Goal: Information Seeking & Learning: Learn about a topic

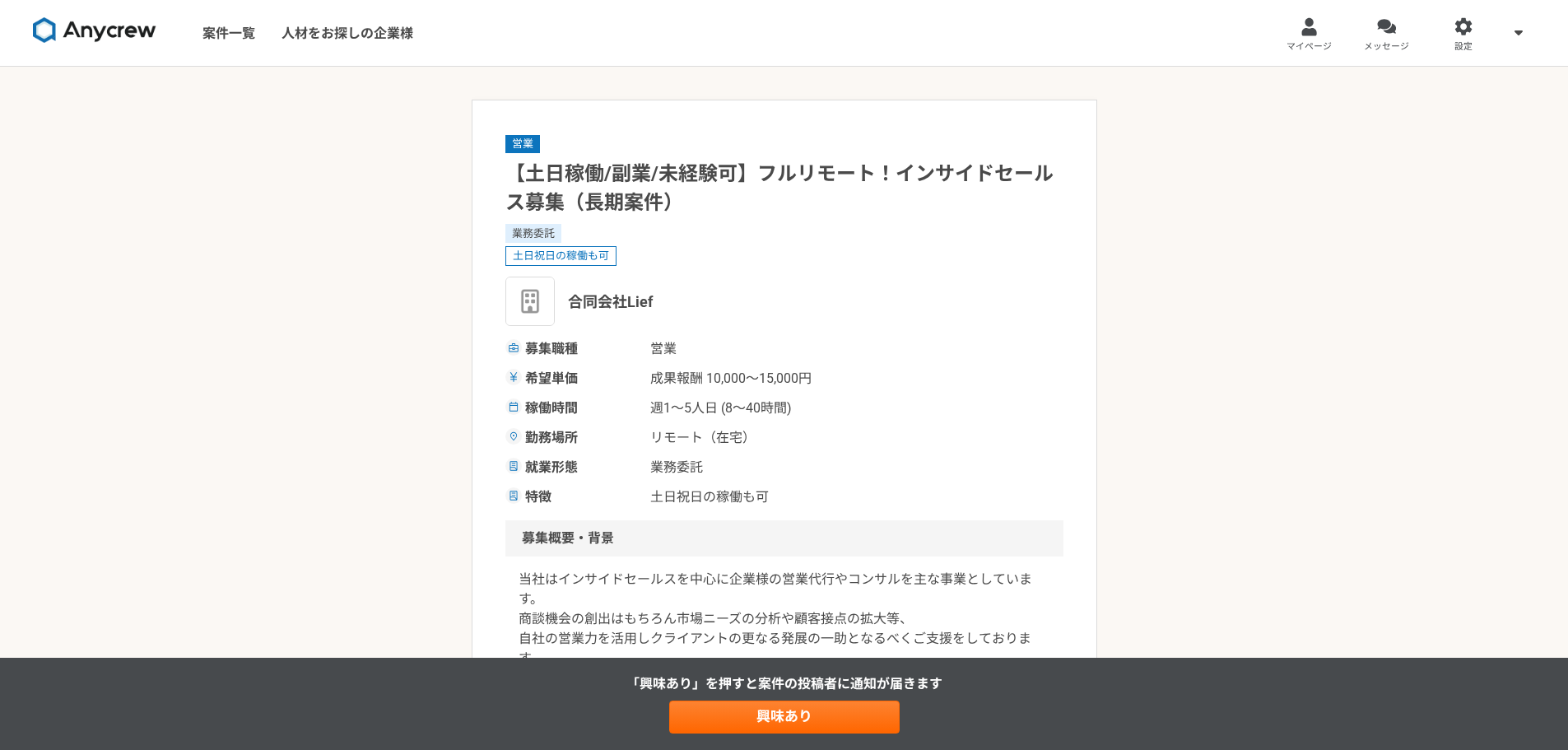
click at [104, 32] on img at bounding box center [94, 31] width 123 height 27
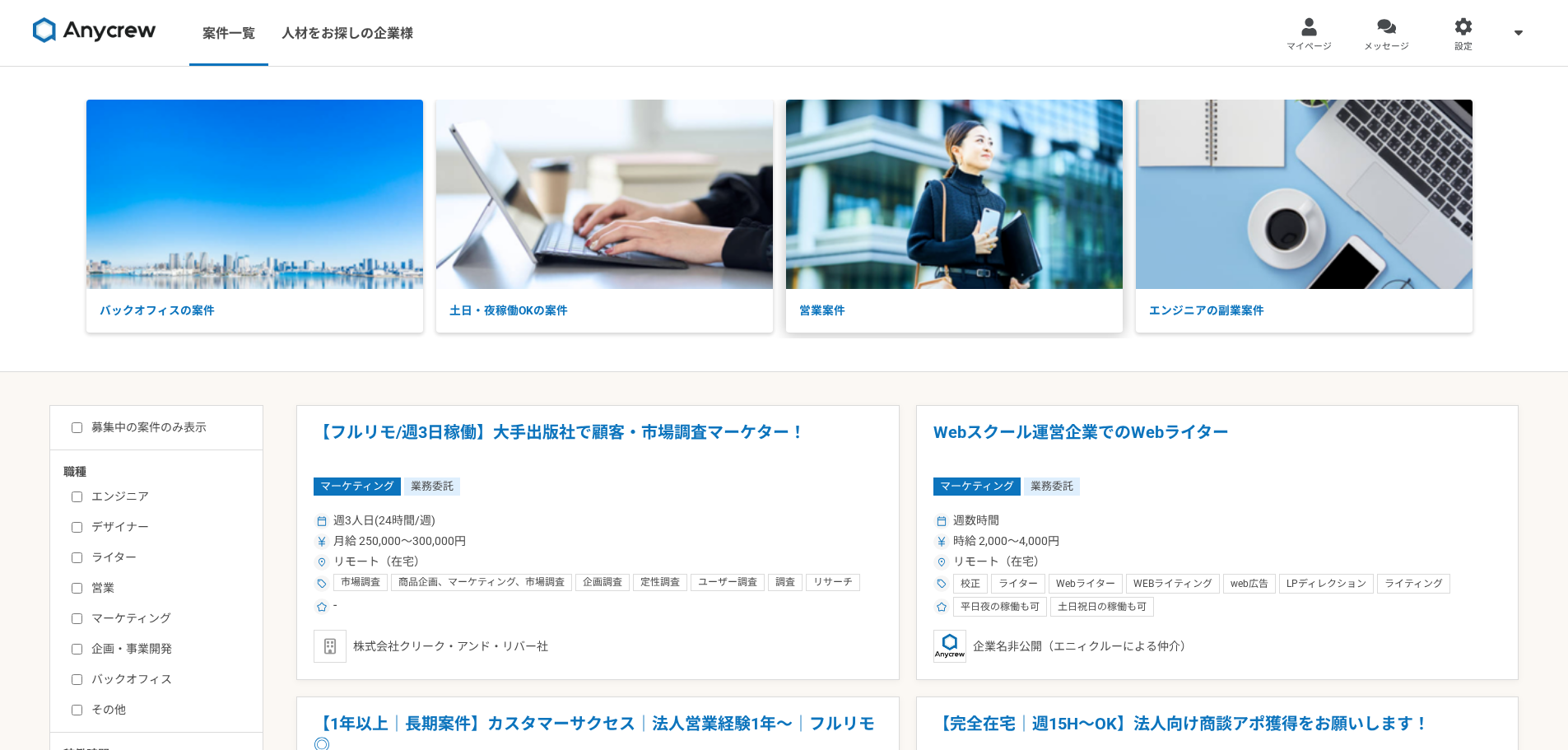
click at [892, 205] on img at bounding box center [954, 195] width 336 height 189
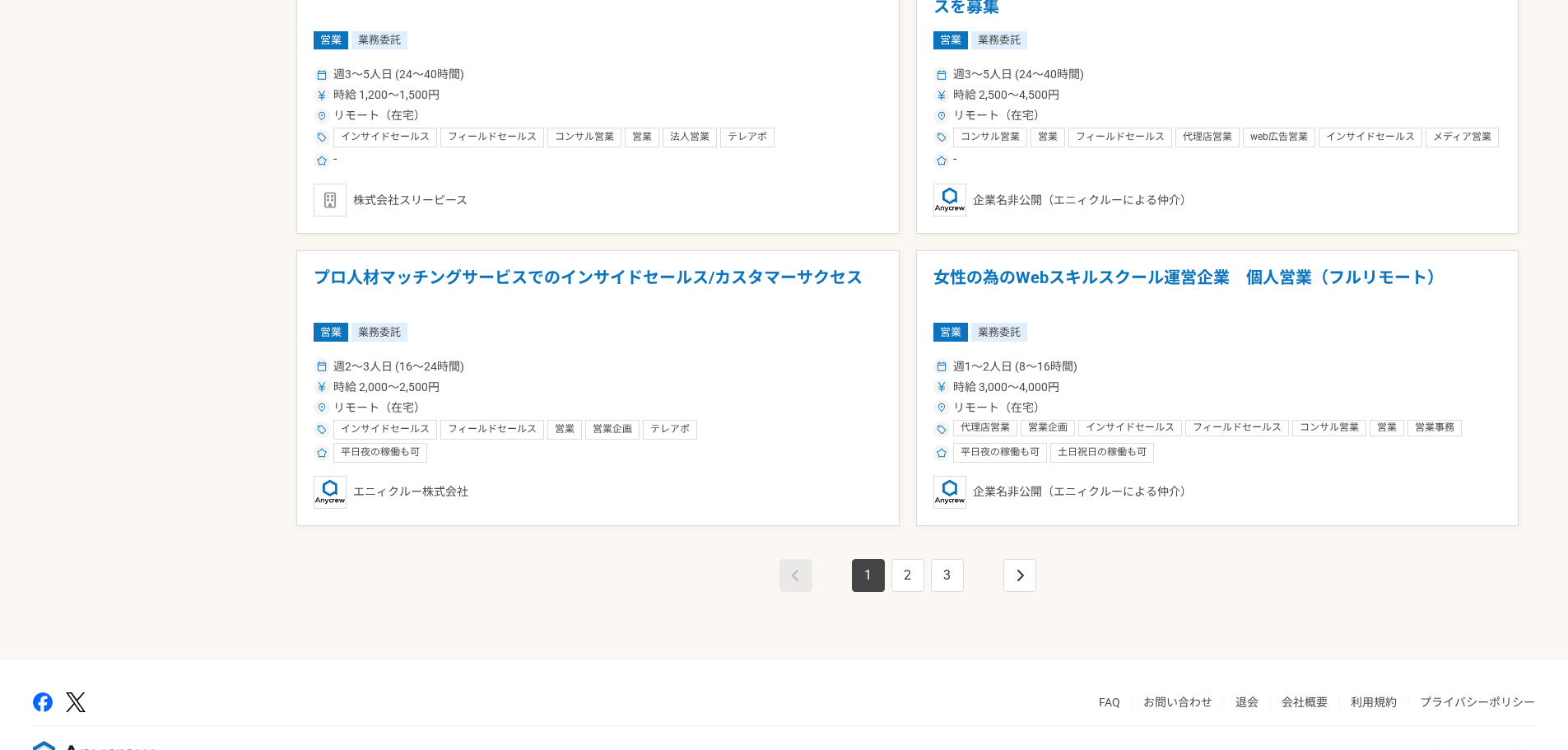
scroll to position [2800, 0]
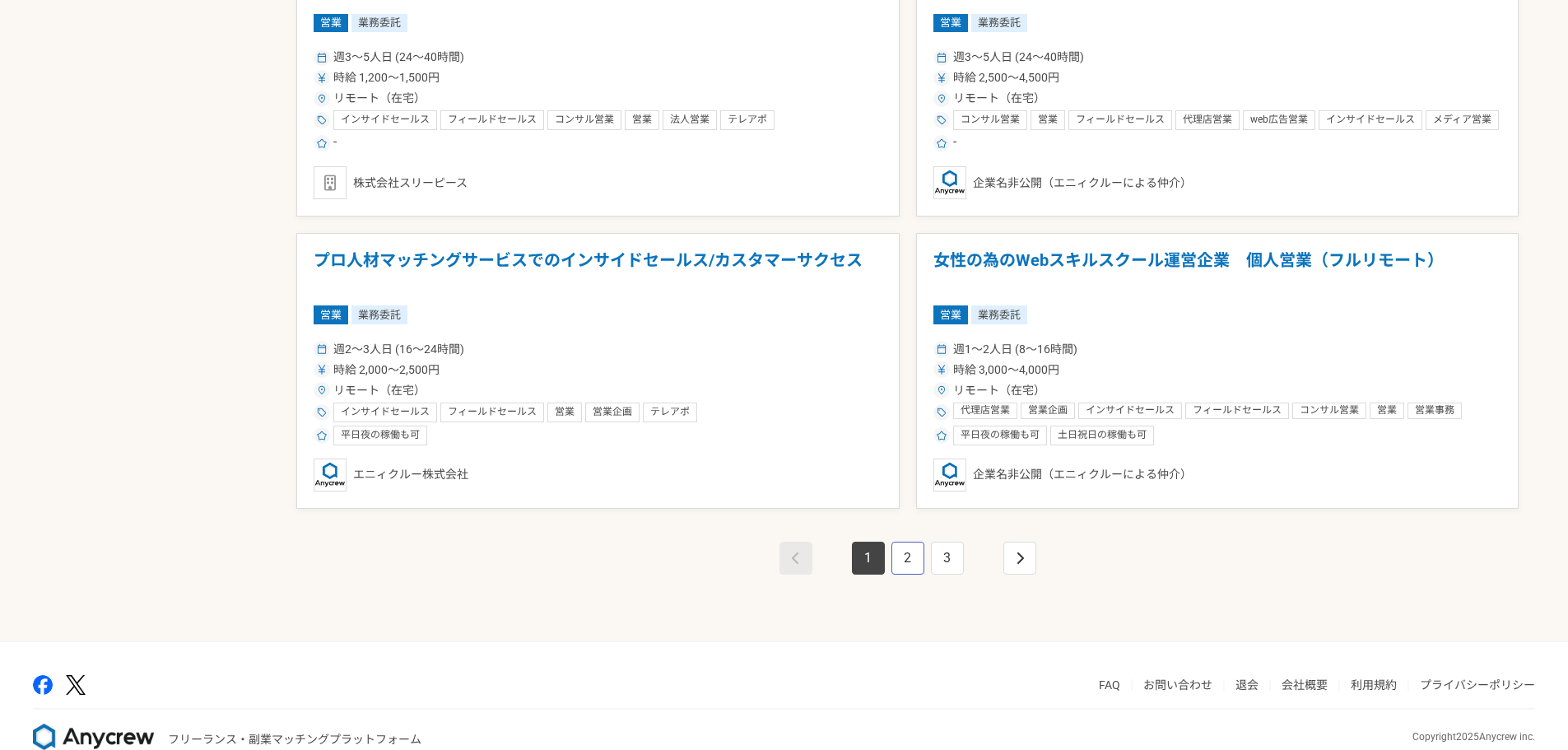
click at [900, 552] on link "2" at bounding box center [908, 558] width 33 height 33
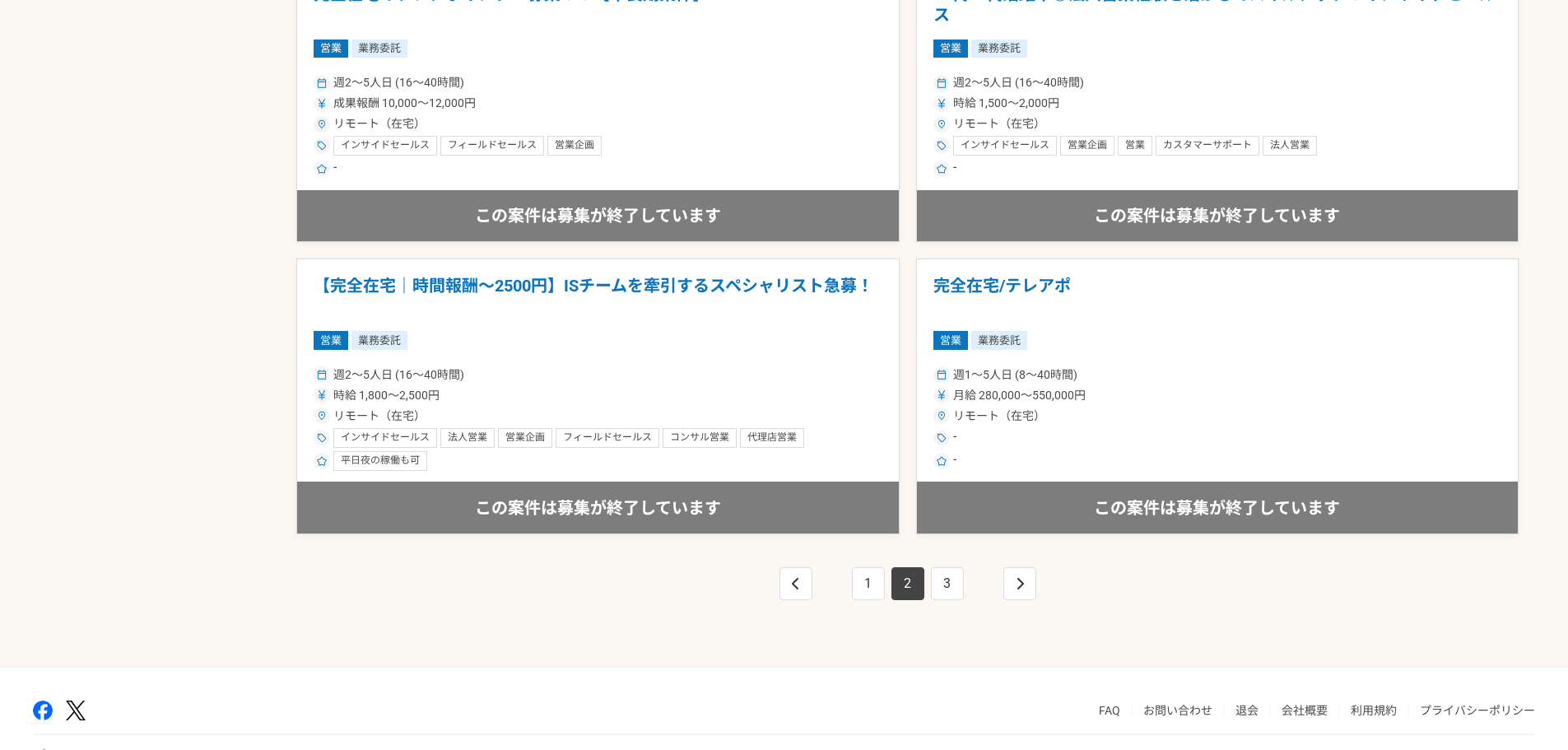
scroll to position [2800, 0]
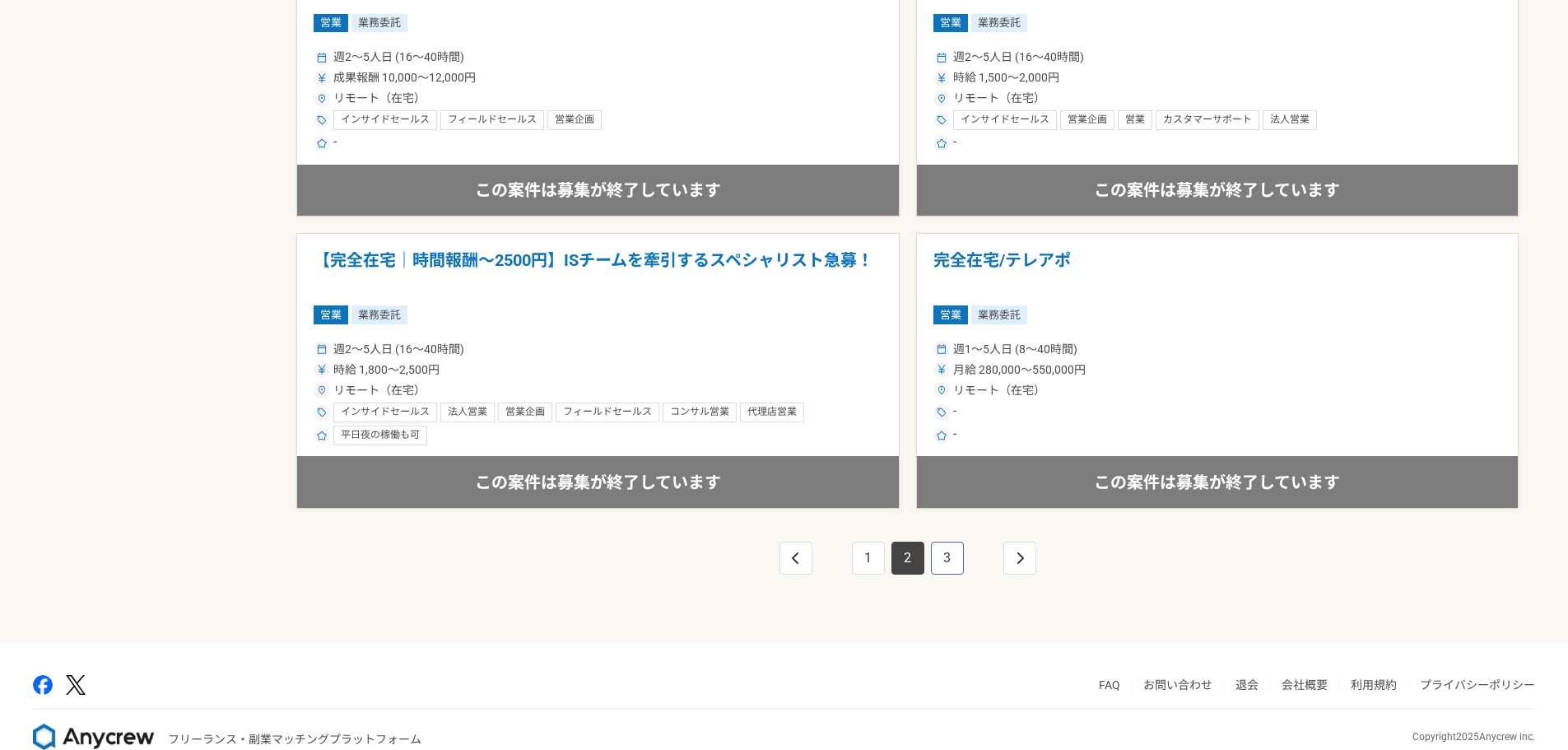
click at [950, 558] on link "3" at bounding box center [947, 558] width 33 height 33
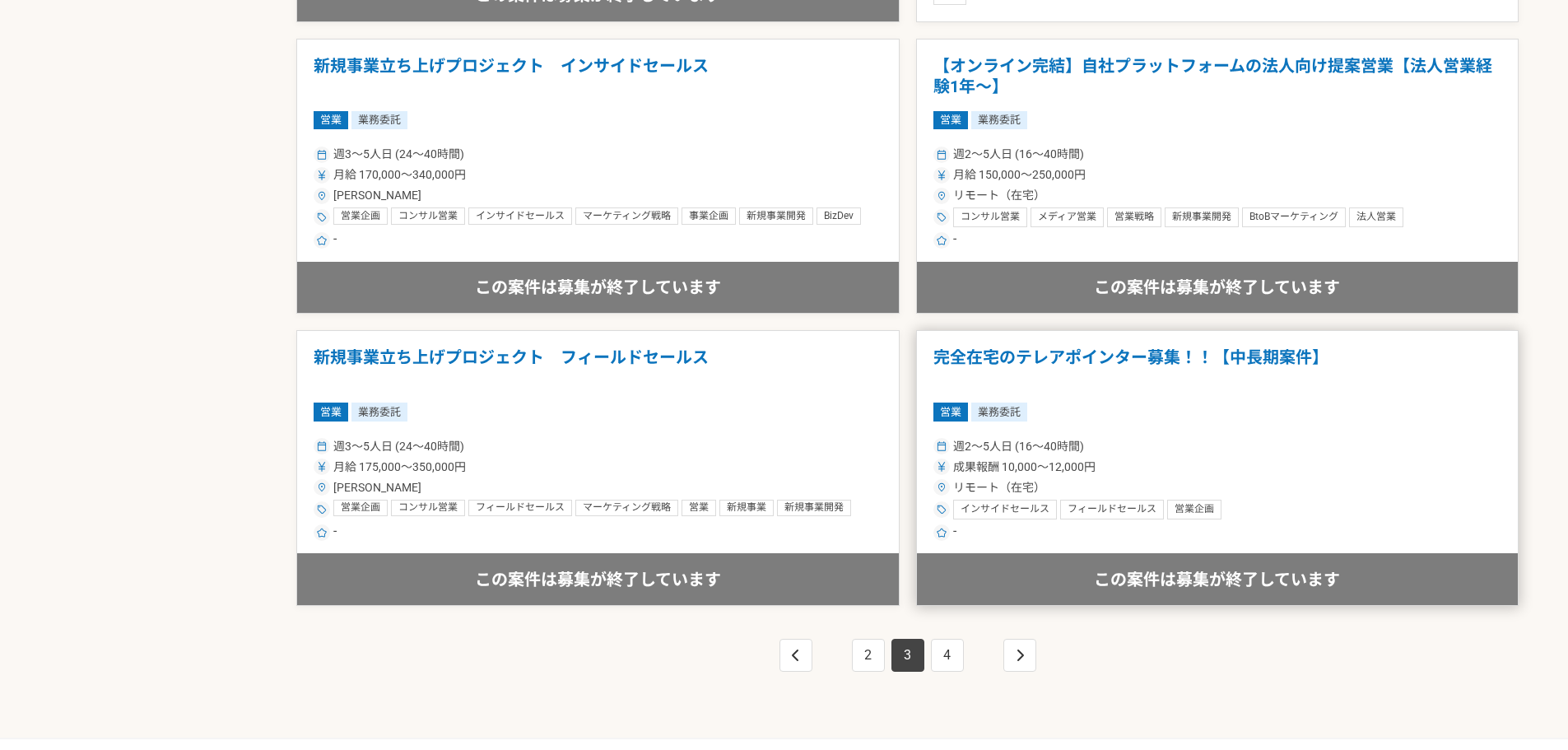
scroll to position [2800, 0]
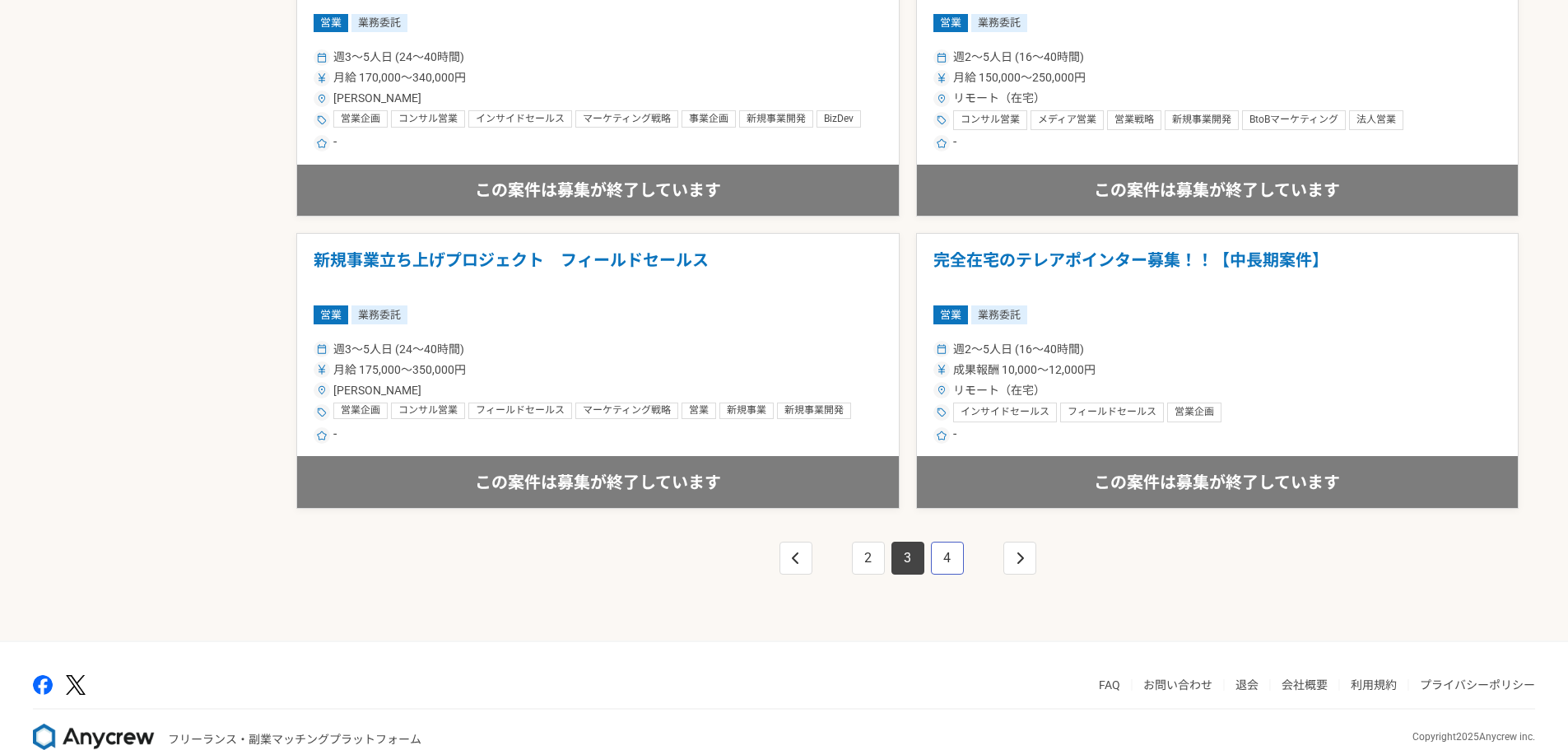
click at [947, 553] on link "4" at bounding box center [947, 558] width 33 height 33
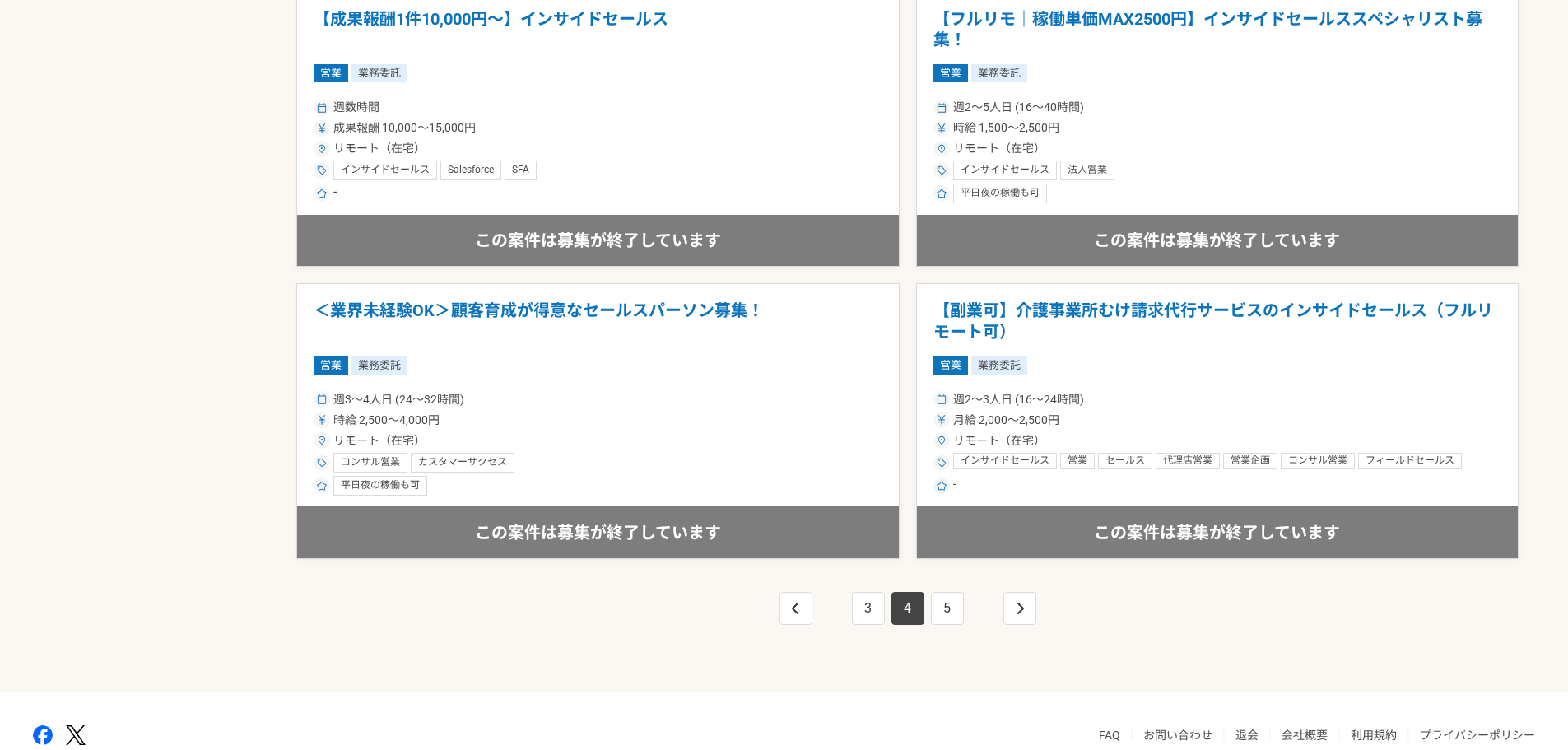
scroll to position [2800, 0]
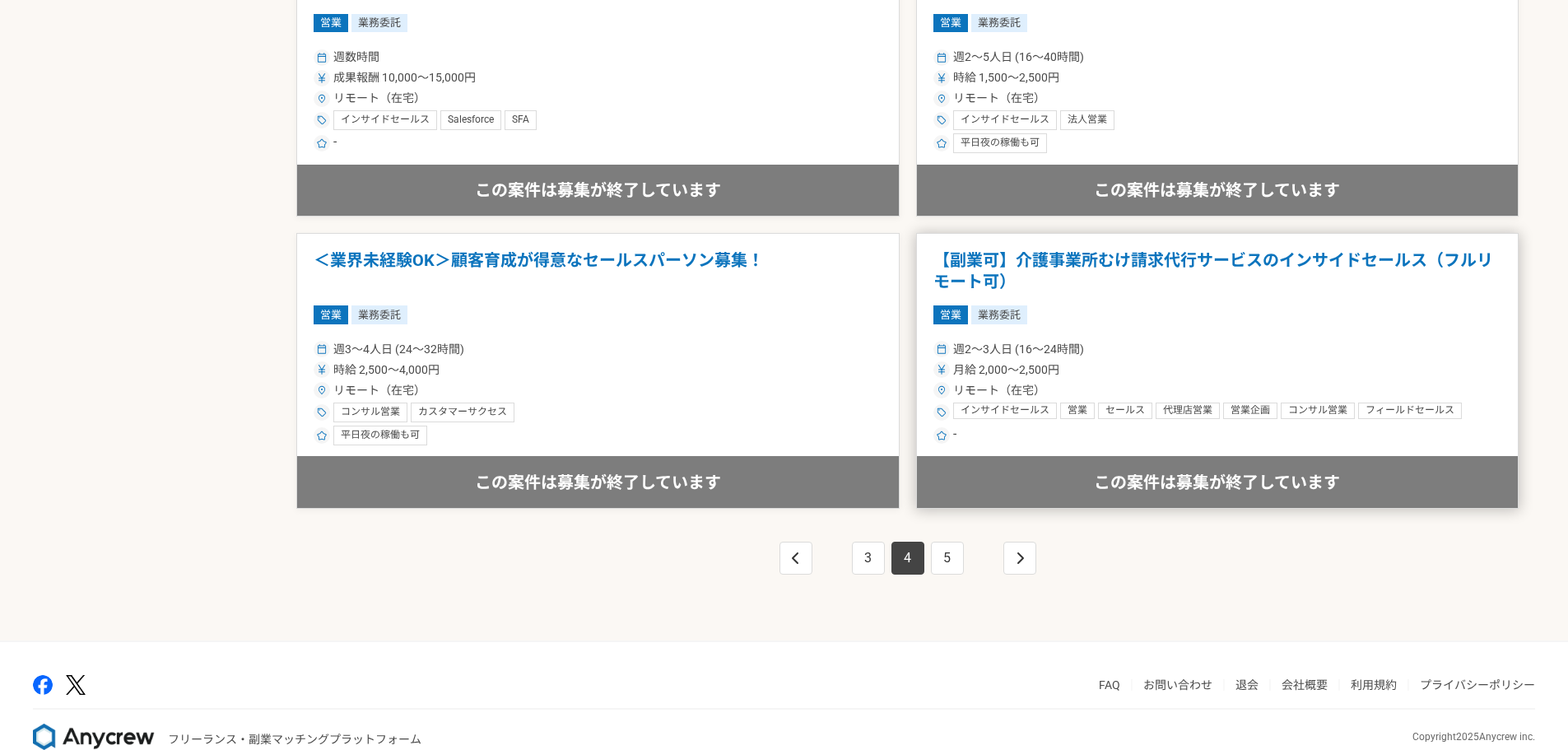
click at [1241, 330] on article "【副業可】介護事業所むけ請求代行サービスのインサイドセールス（フルリモート可） 営業 業務委託 週2〜3人日 (16〜24時間) 月給 2,000〜2,500…" at bounding box center [1218, 371] width 604 height 276
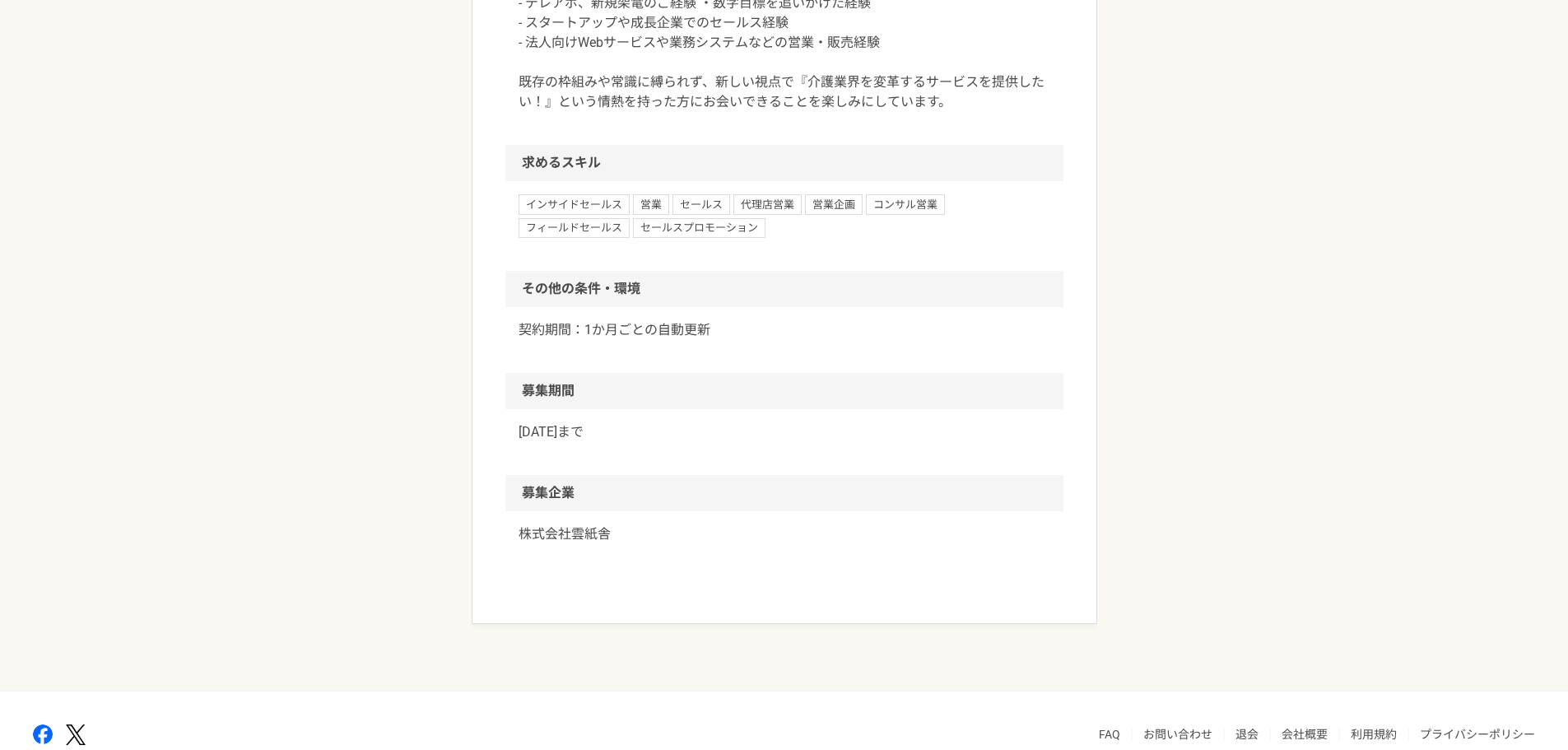
scroll to position [1763, 0]
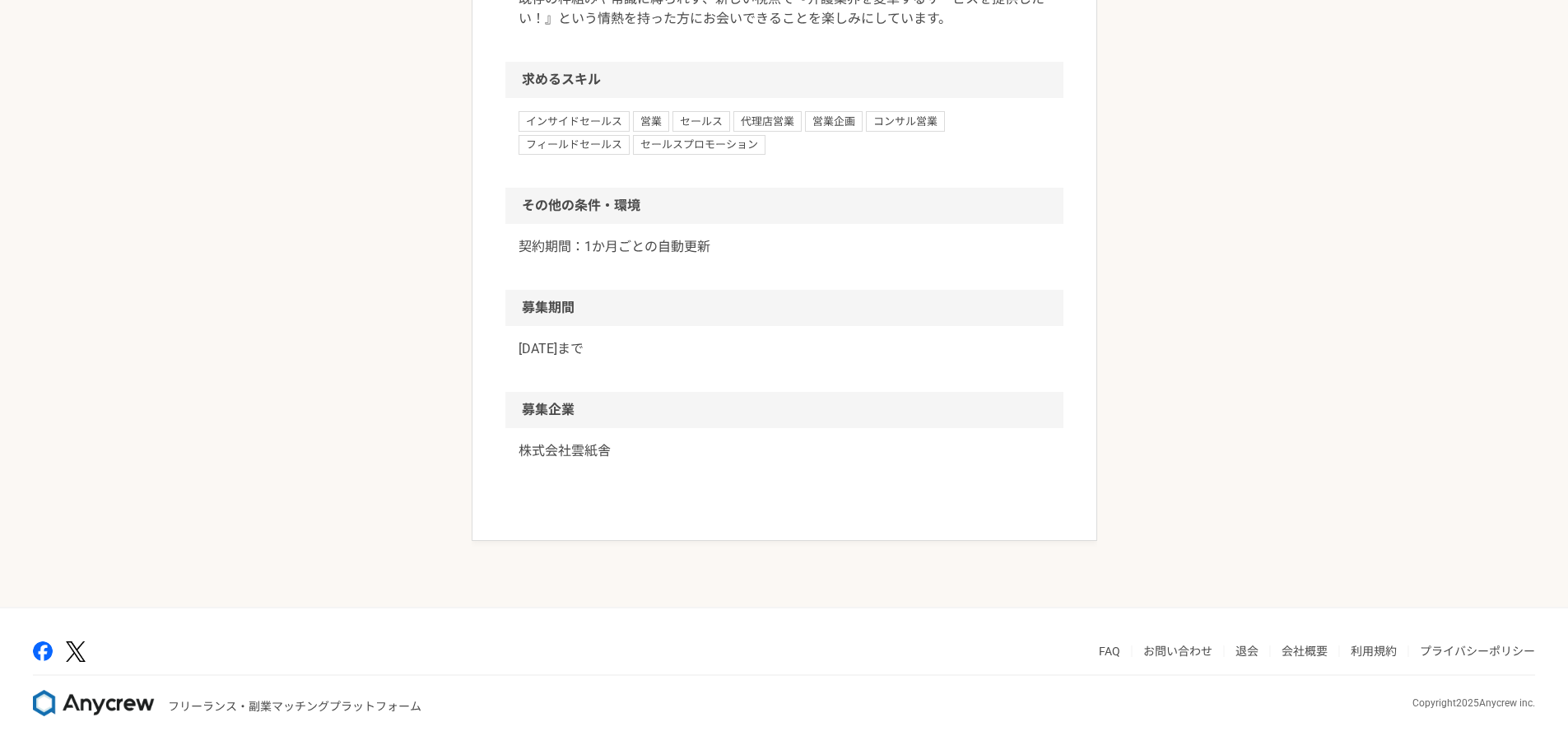
click at [610, 447] on p "株式会社雲紙舎" at bounding box center [784, 451] width 532 height 19
